Goal: Task Accomplishment & Management: Manage account settings

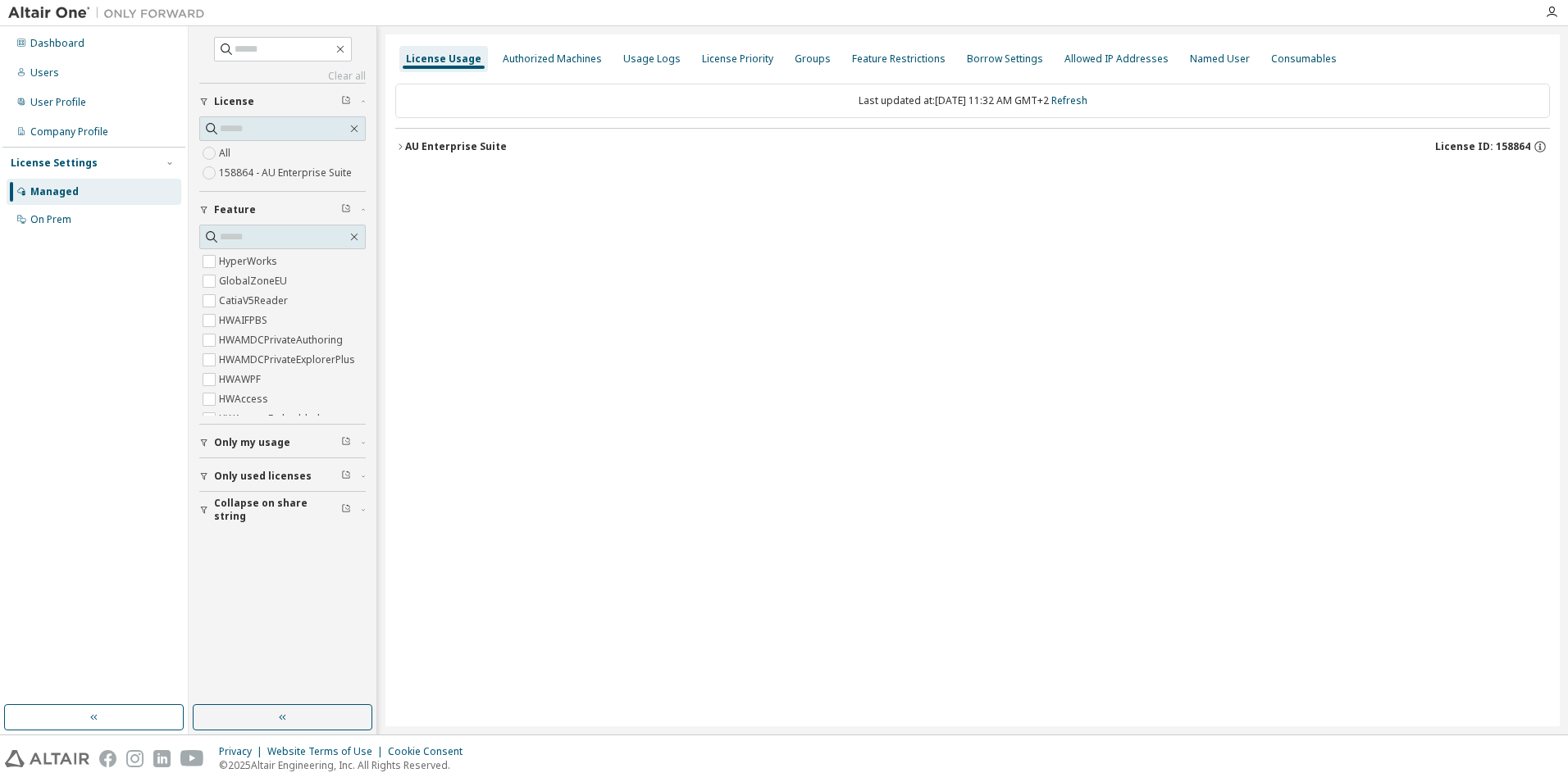
click at [401, 145] on icon "button" at bounding box center [400, 146] width 10 height 10
click at [402, 148] on icon "button" at bounding box center [400, 146] width 10 height 10
click at [401, 146] on icon "button" at bounding box center [401, 146] width 3 height 6
click at [403, 147] on icon "button" at bounding box center [400, 146] width 10 height 10
click at [401, 145] on icon "button" at bounding box center [400, 146] width 10 height 10
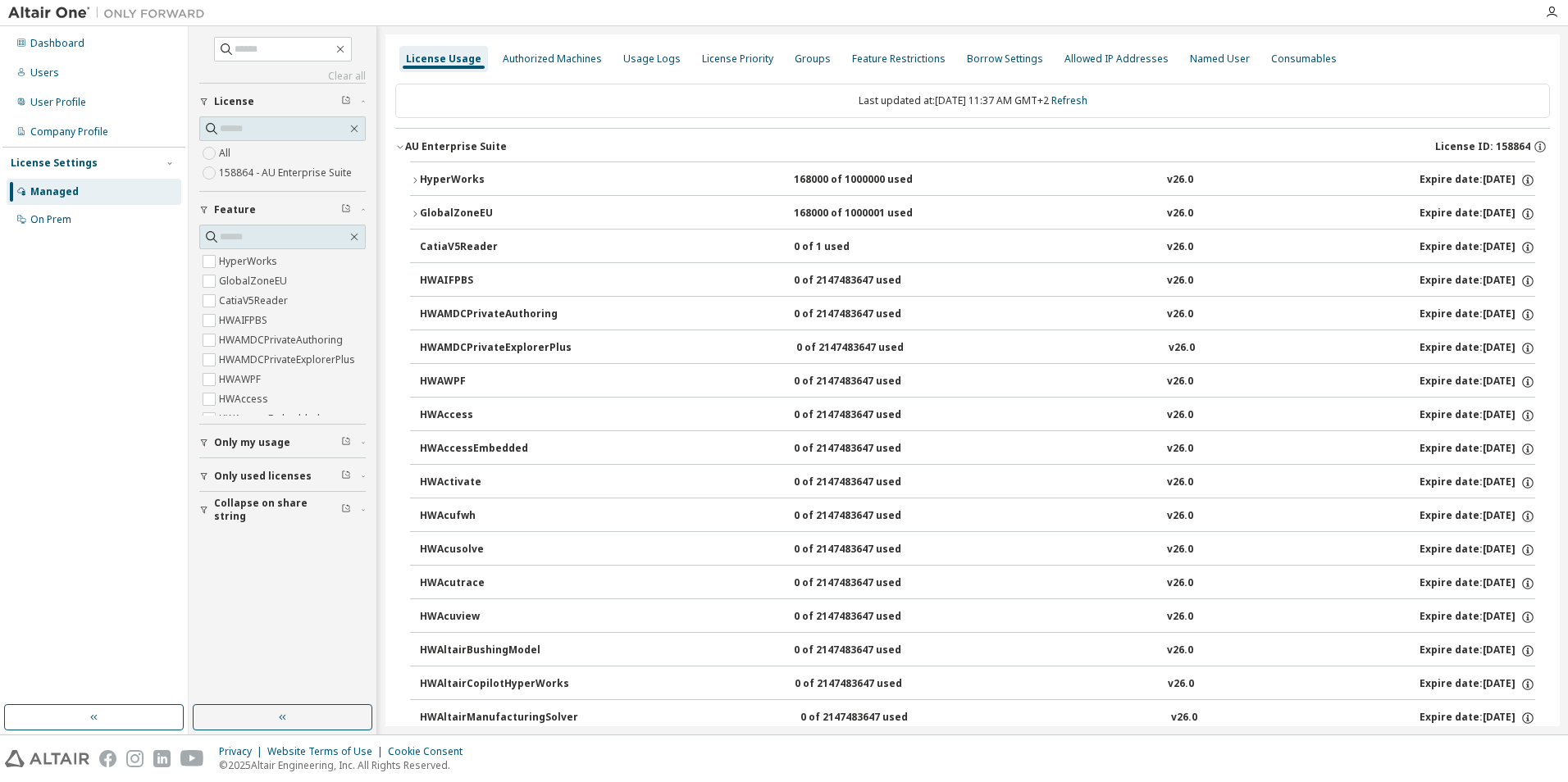
click at [450, 248] on div "CatiaV5Reader" at bounding box center [493, 247] width 147 height 15
click at [416, 215] on icon "button" at bounding box center [416, 213] width 3 height 6
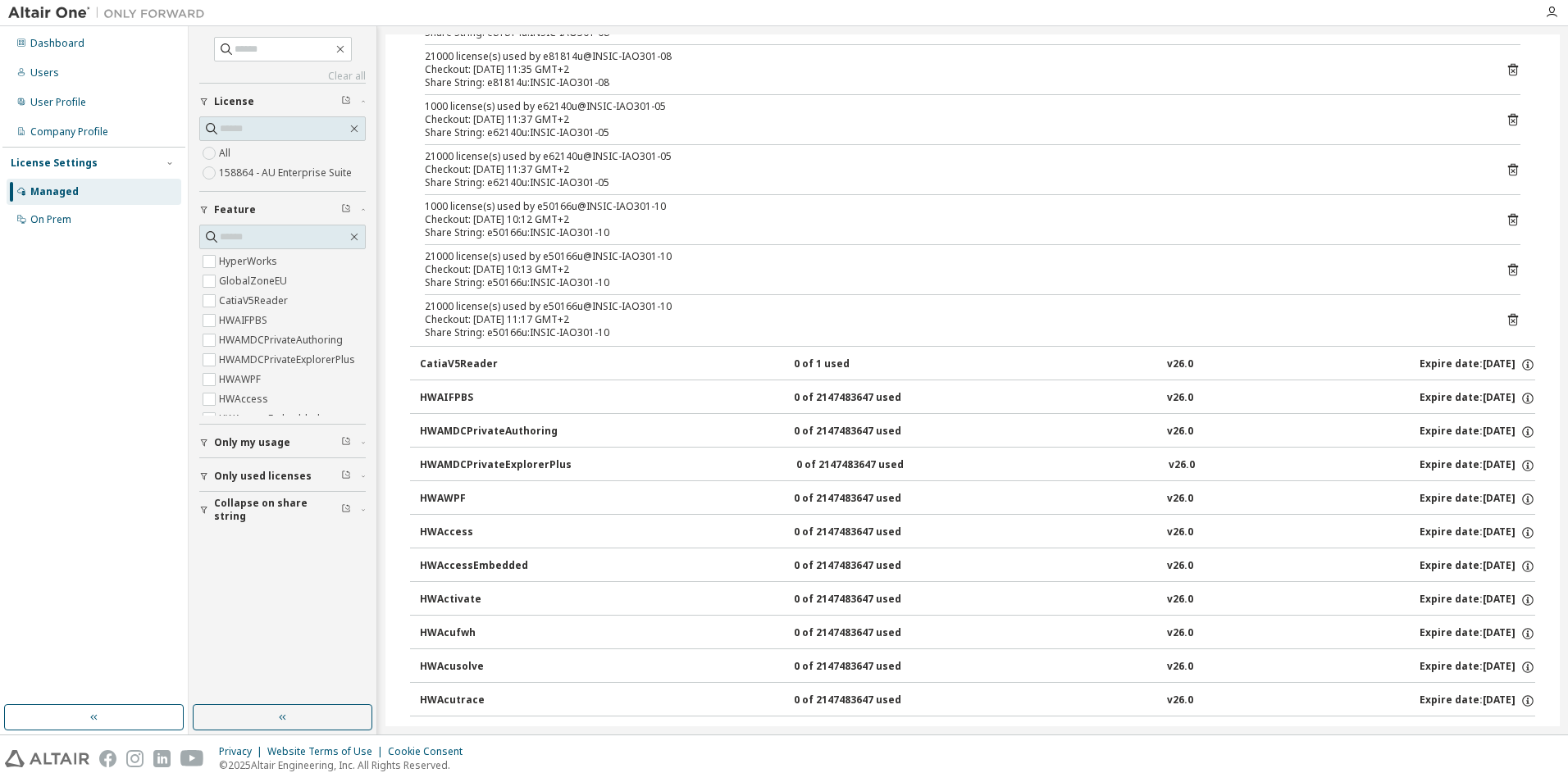
scroll to position [1476, 0]
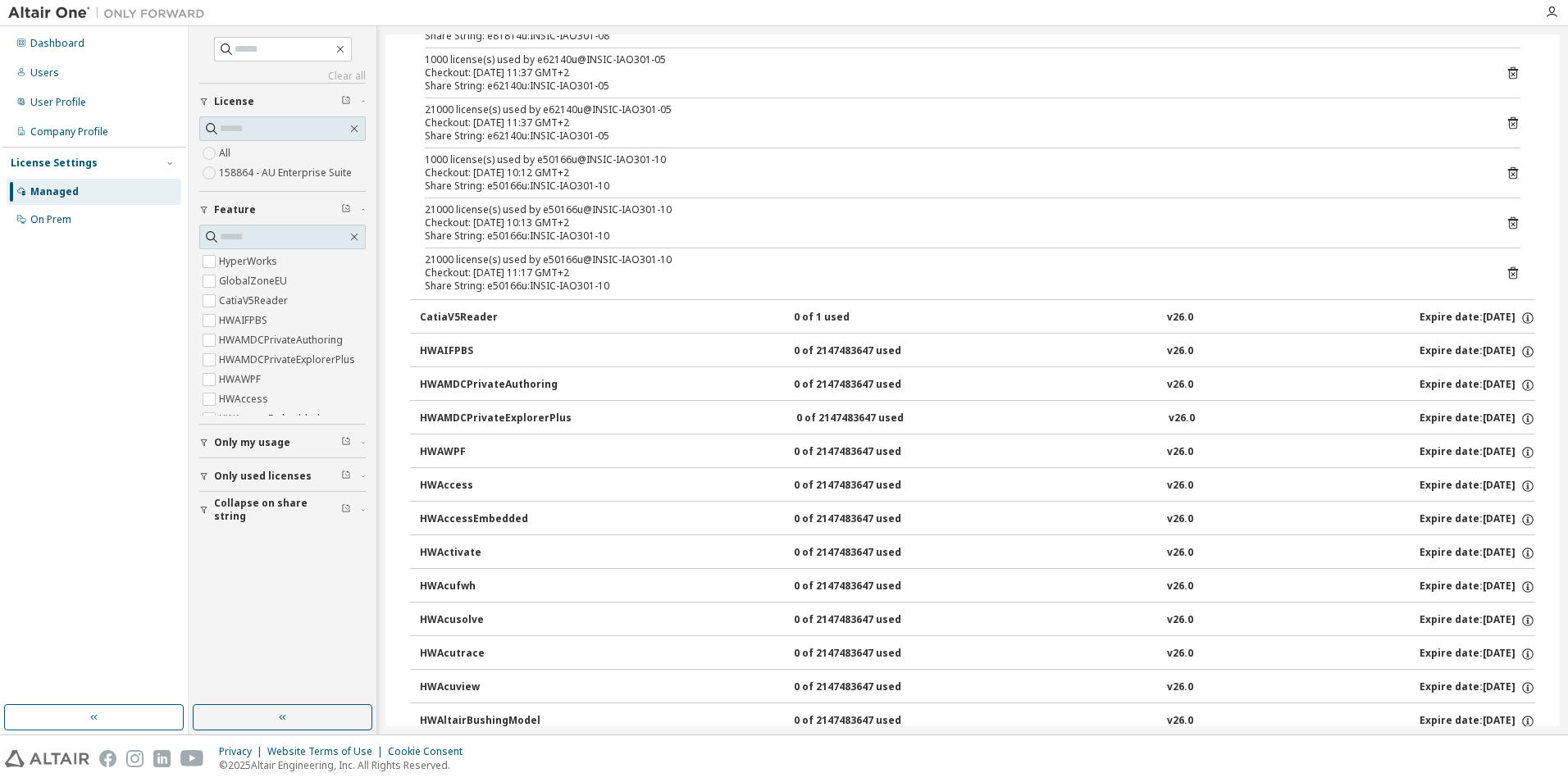
click at [449, 313] on div "CatiaV5Reader" at bounding box center [493, 318] width 147 height 15
click at [802, 320] on div "0 of 1 used" at bounding box center [867, 318] width 147 height 15
click at [467, 323] on div "CatiaV5Reader" at bounding box center [493, 318] width 147 height 15
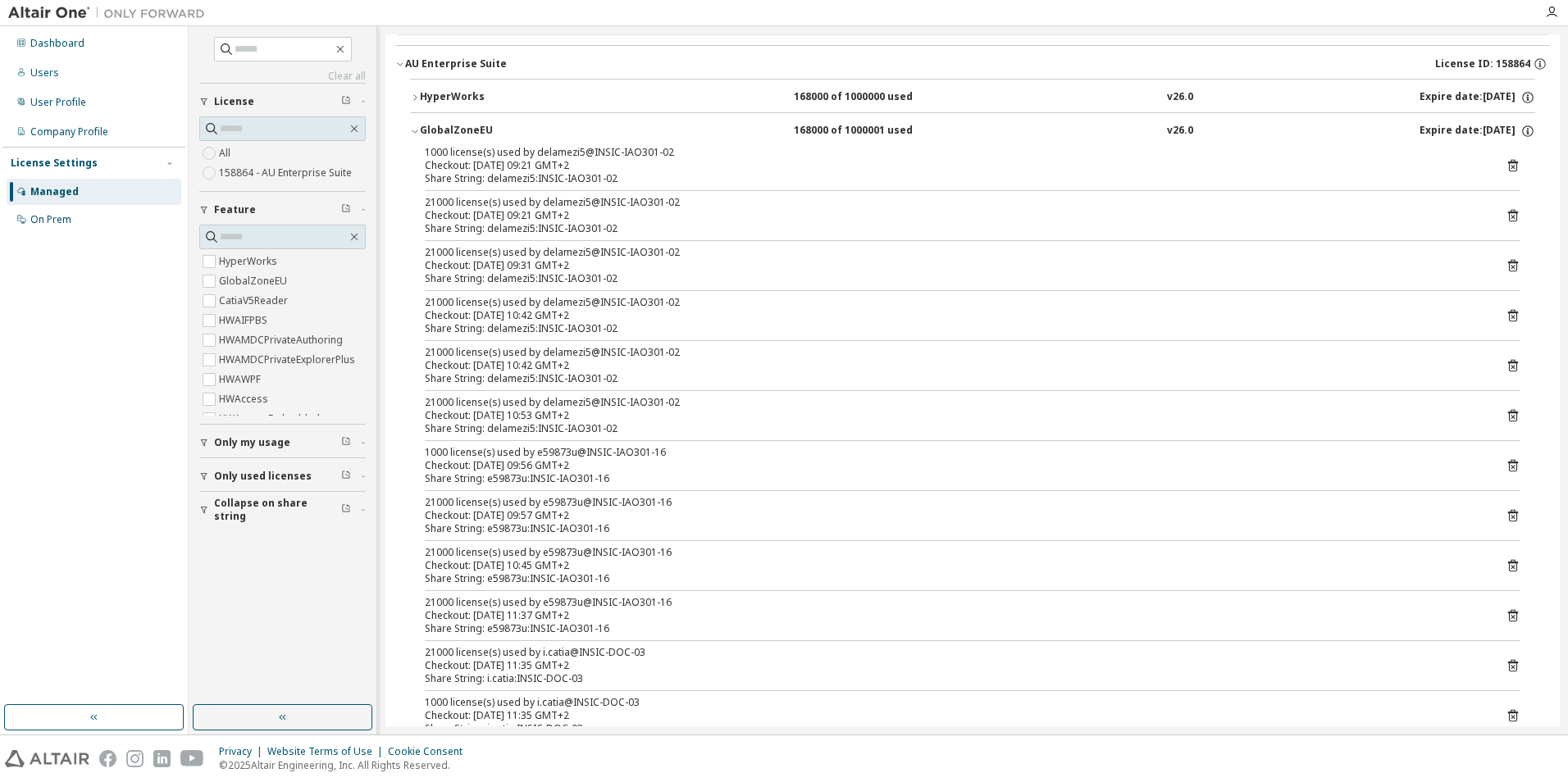
scroll to position [0, 0]
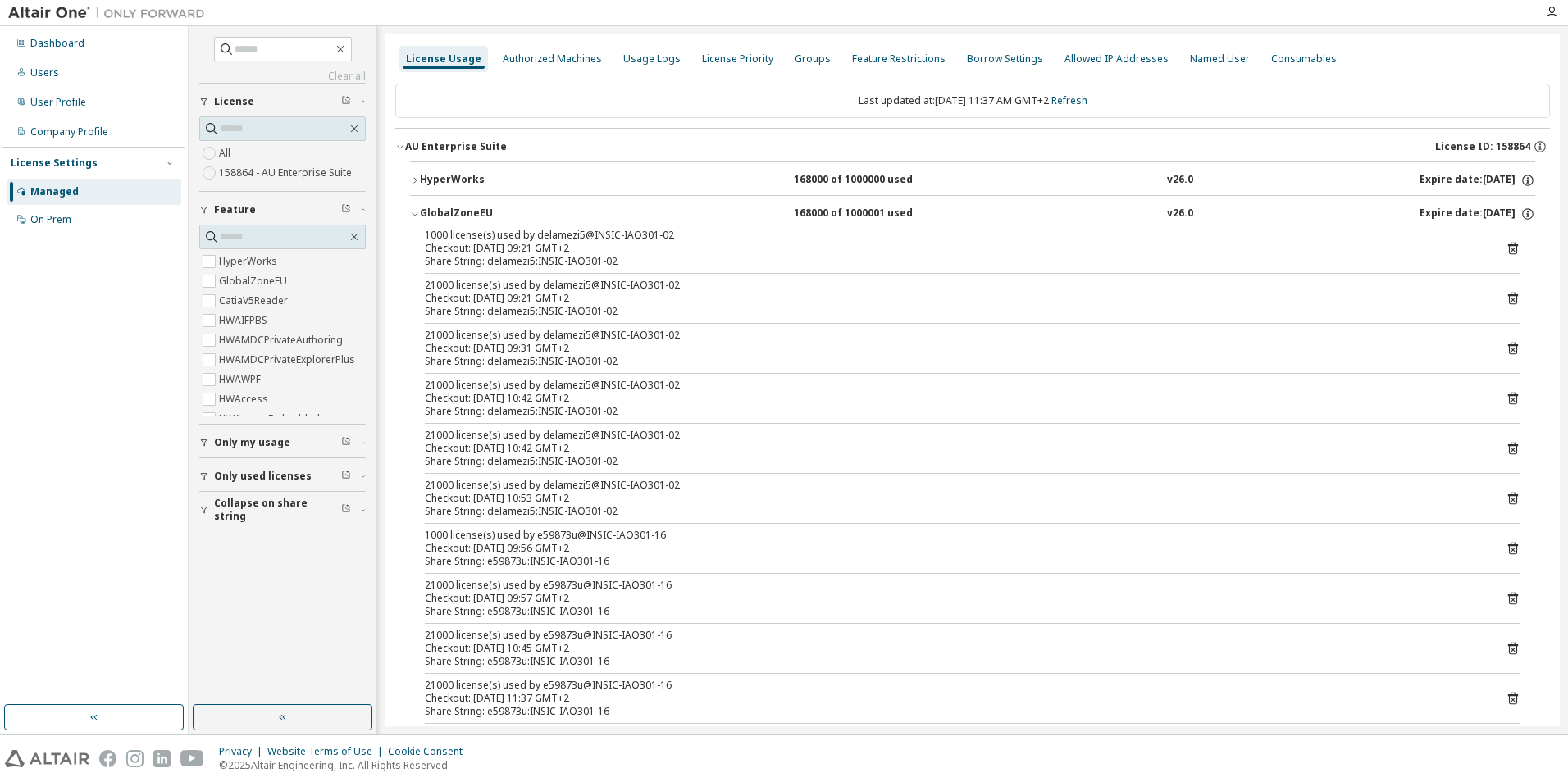
click at [416, 214] on icon "button" at bounding box center [415, 215] width 6 height 3
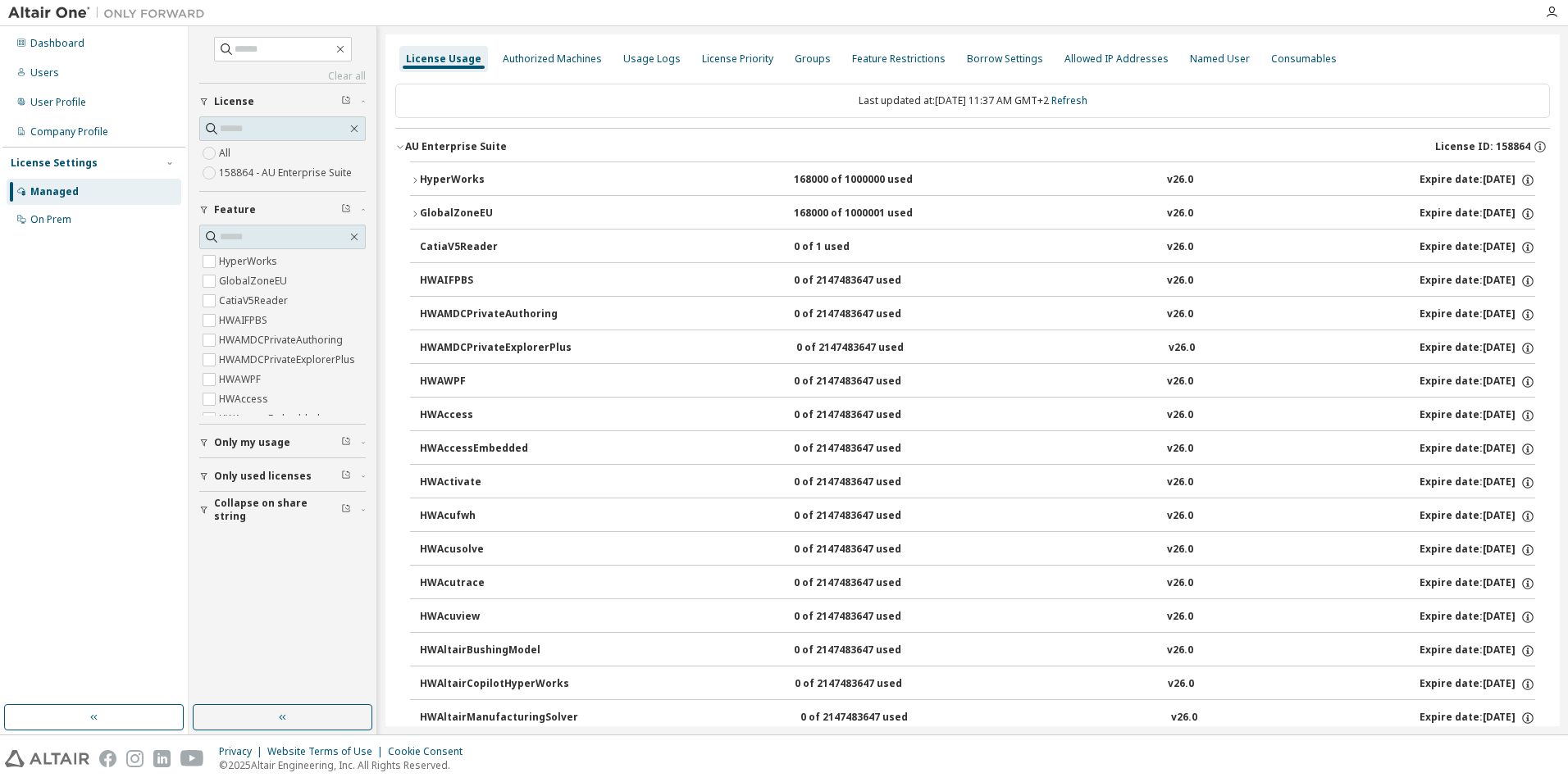
click at [465, 250] on div "CatiaV5Reader" at bounding box center [493, 247] width 147 height 15
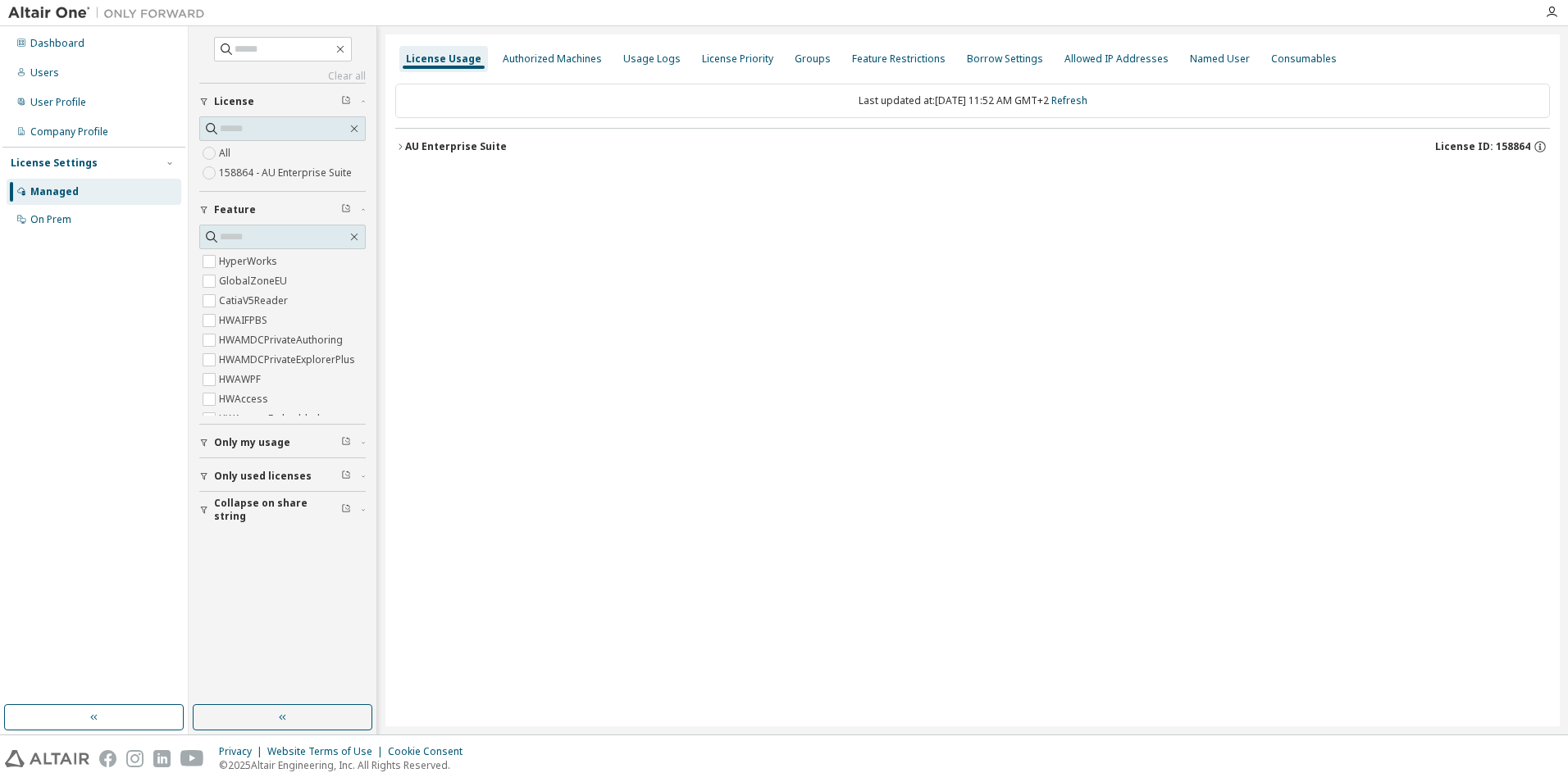
click at [397, 147] on icon "button" at bounding box center [400, 146] width 10 height 10
